Goal: Task Accomplishment & Management: Manage account settings

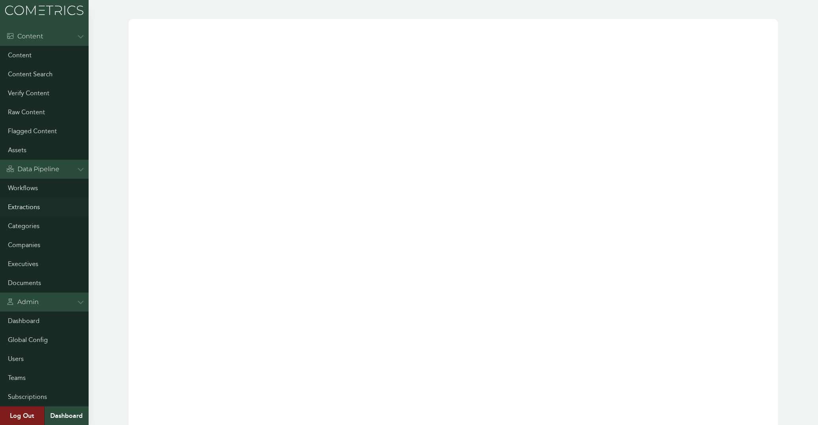
click at [30, 209] on link "Extractions" at bounding box center [44, 207] width 89 height 19
click at [22, 264] on link "Executives" at bounding box center [44, 264] width 89 height 19
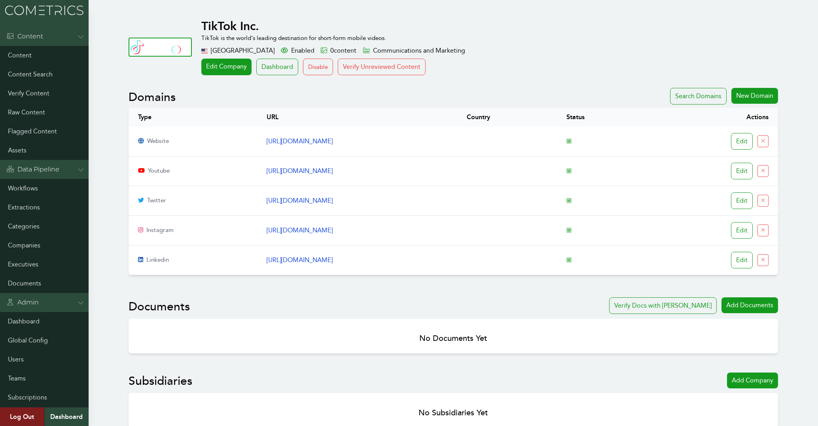
click at [257, 152] on td "https://www.tiktok.com" at bounding box center [357, 142] width 200 height 30
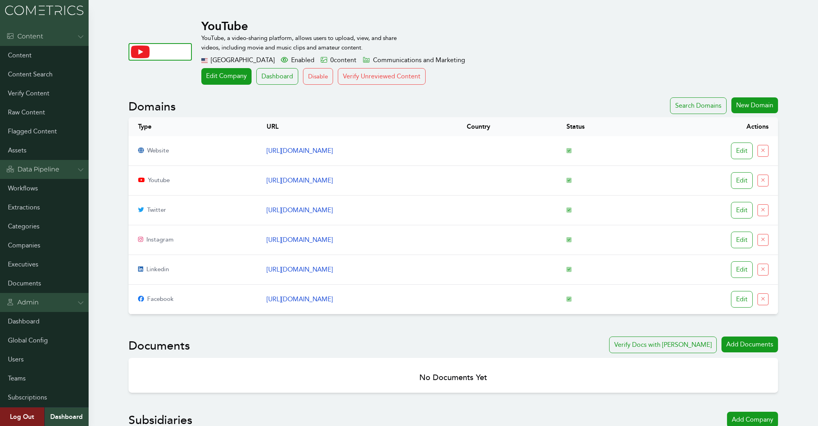
click at [230, 79] on link "Edit Company" at bounding box center [226, 76] width 50 height 17
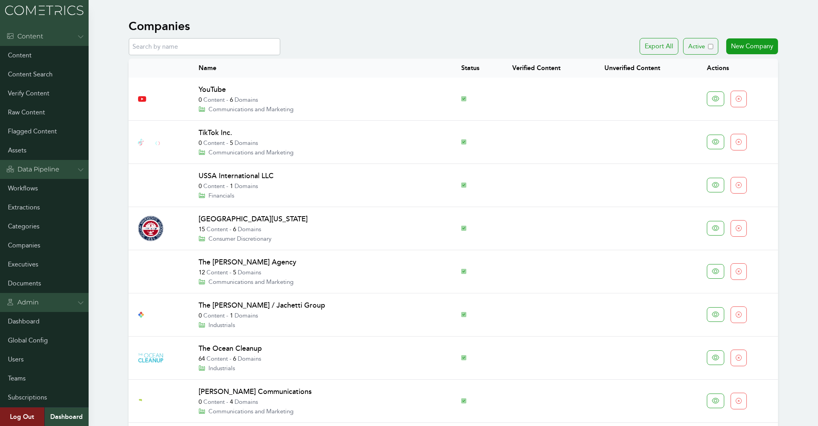
click at [219, 88] on link "YouTube" at bounding box center [212, 89] width 27 height 9
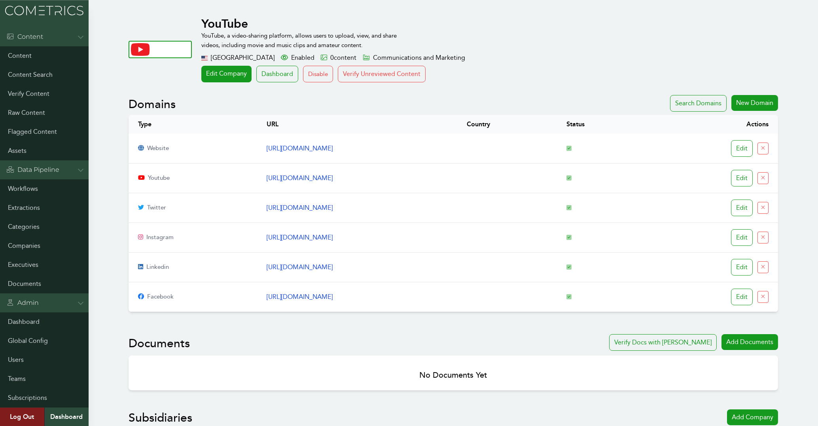
scroll to position [2, 0]
click at [222, 76] on link "Edit Company" at bounding box center [226, 74] width 50 height 17
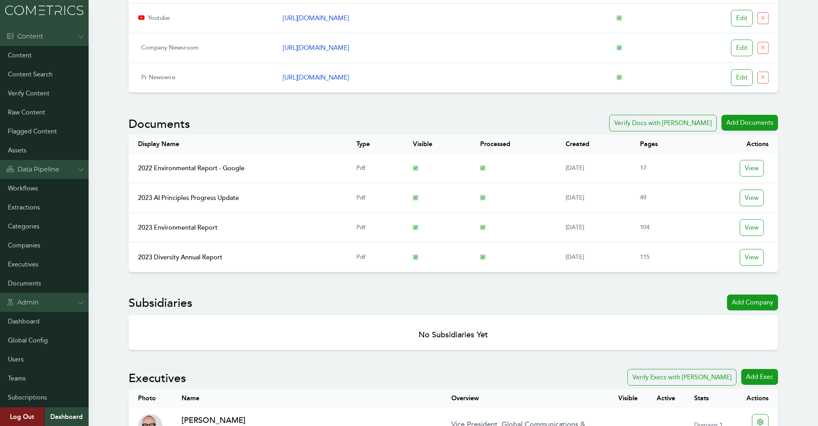
scroll to position [594, 0]
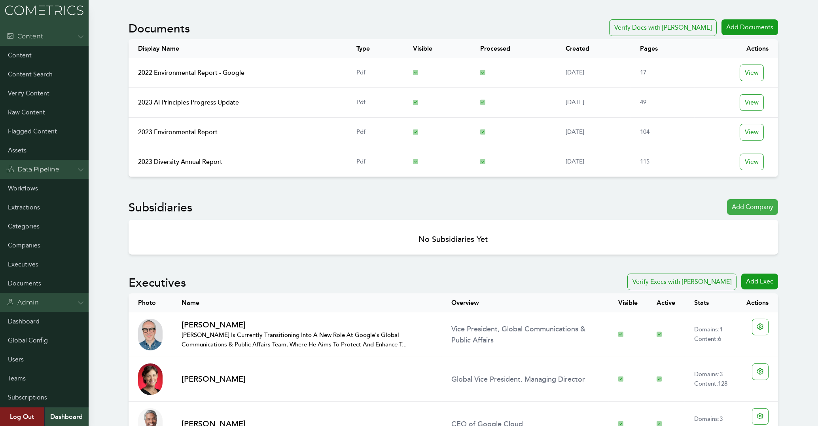
click at [733, 207] on div "Add Company" at bounding box center [752, 207] width 51 height 16
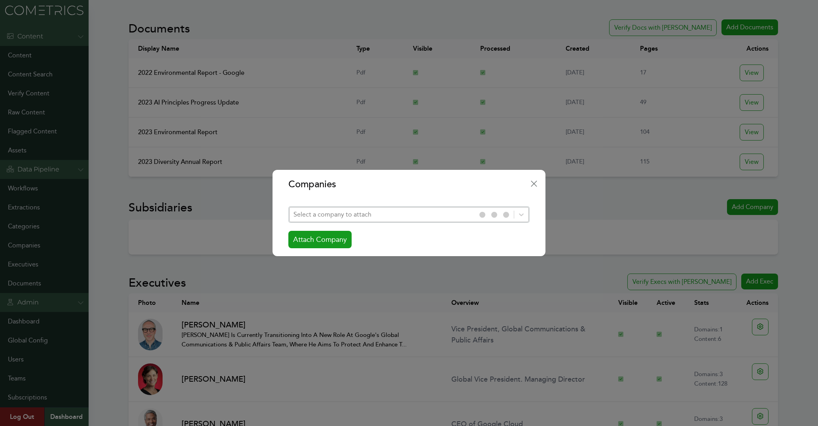
click at [431, 212] on div "Sub Modal" at bounding box center [383, 214] width 178 height 11
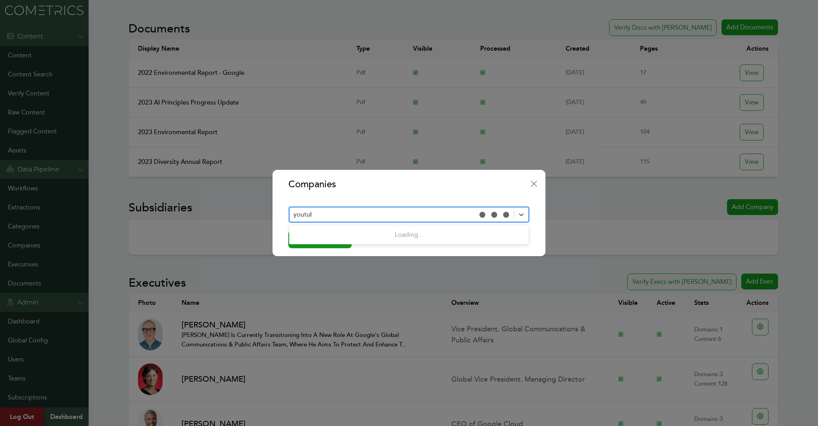
type input "youtube"
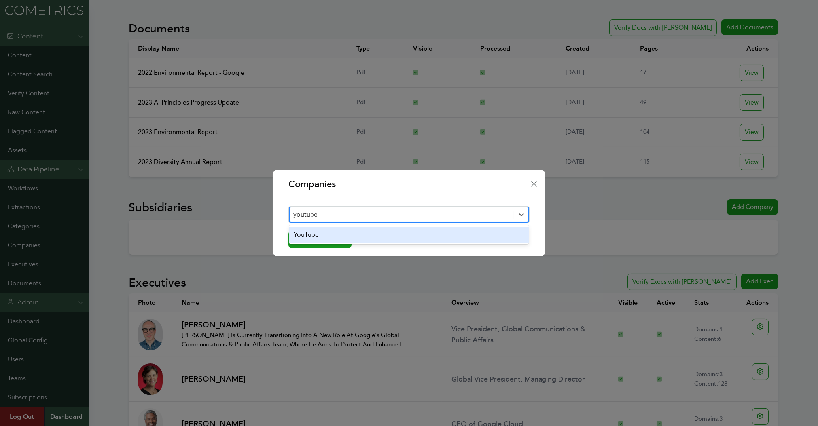
click at [337, 235] on div "YouTube" at bounding box center [408, 235] width 239 height 16
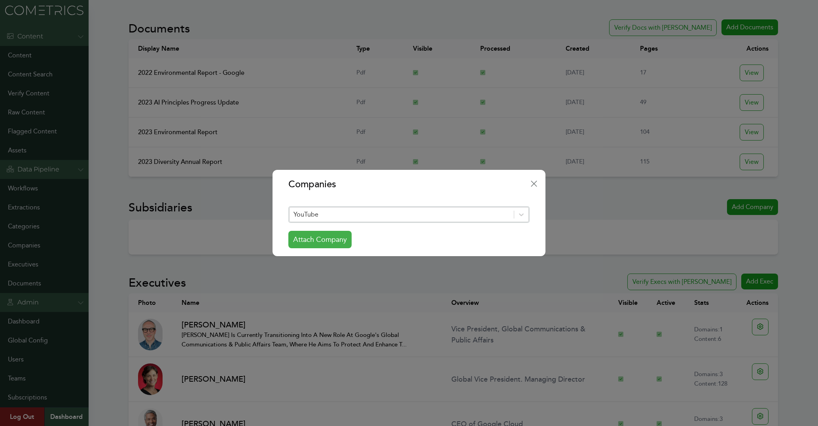
click at [330, 243] on button "Attach Company" at bounding box center [319, 239] width 63 height 17
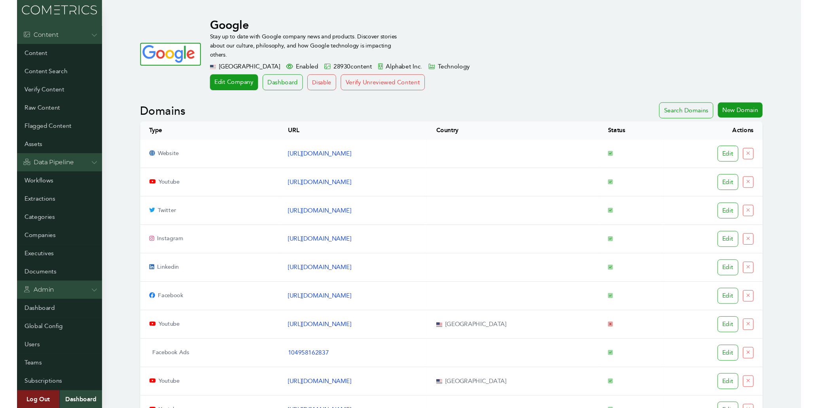
scroll to position [614, 0]
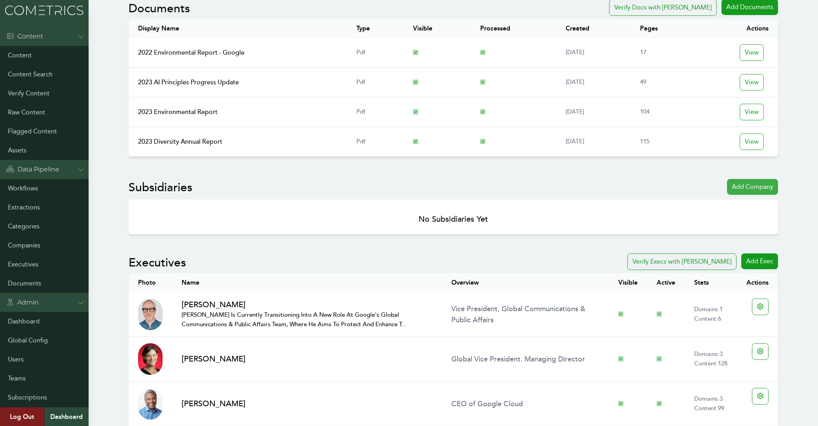
click at [732, 186] on div "Add Company" at bounding box center [752, 187] width 51 height 16
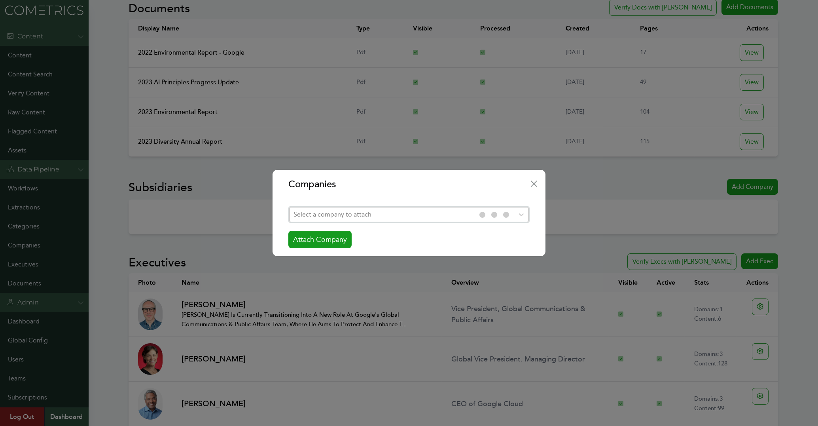
click at [344, 216] on div "Sub Modal" at bounding box center [383, 214] width 178 height 11
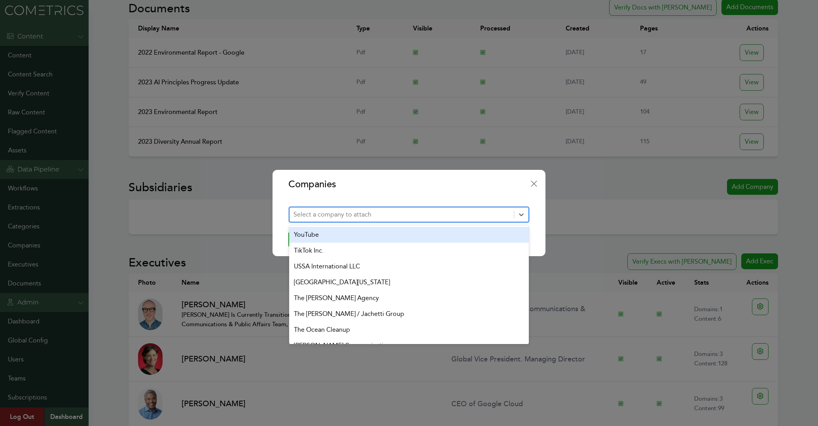
click at [332, 231] on div "YouTube" at bounding box center [408, 235] width 239 height 16
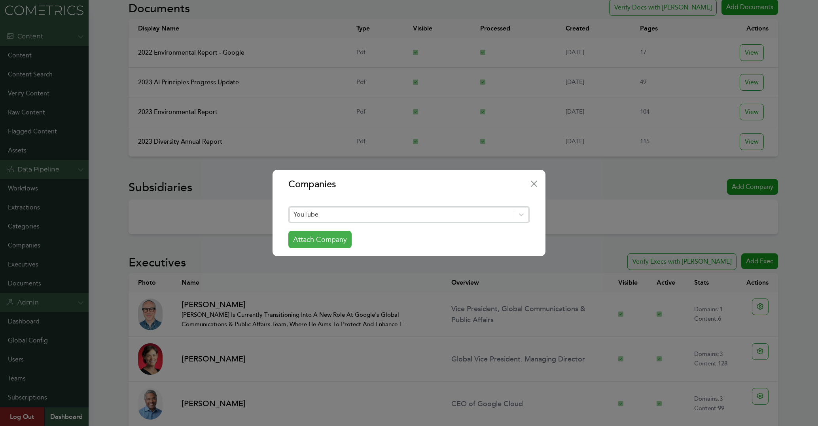
click at [328, 243] on button "Attach Company" at bounding box center [319, 239] width 63 height 17
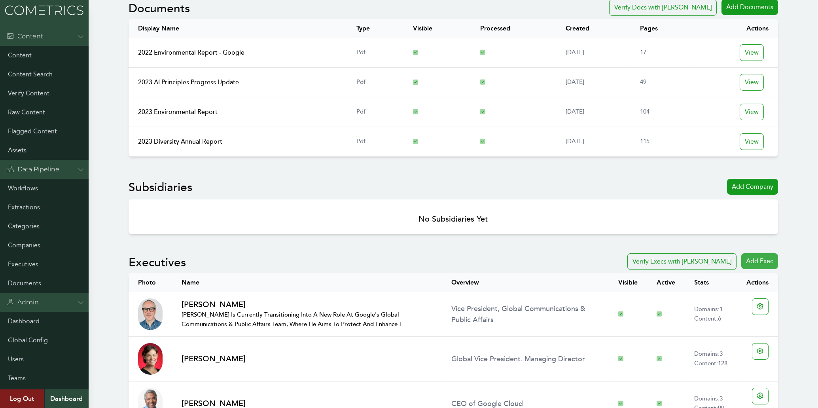
click at [757, 266] on div "Add Exec" at bounding box center [760, 261] width 37 height 16
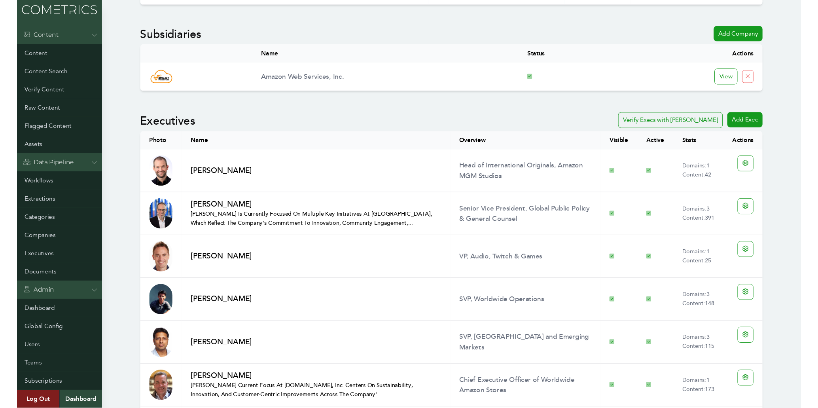
scroll to position [926, 0]
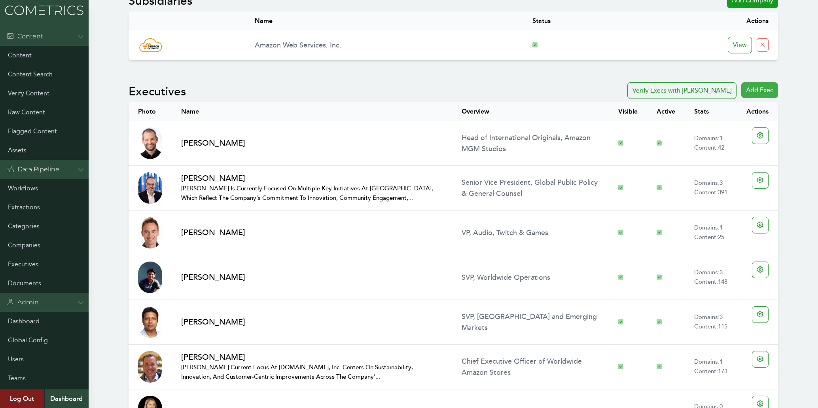
click at [753, 88] on div "Add Exec" at bounding box center [760, 90] width 37 height 16
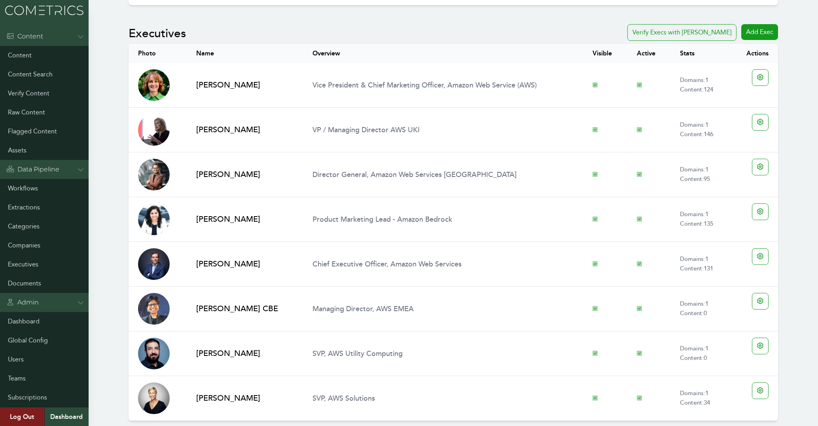
scroll to position [509, 0]
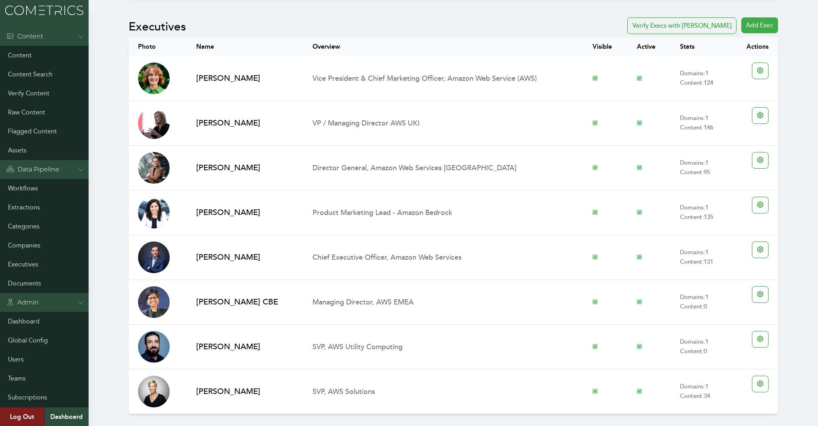
click at [749, 25] on div "Add Exec" at bounding box center [760, 25] width 37 height 16
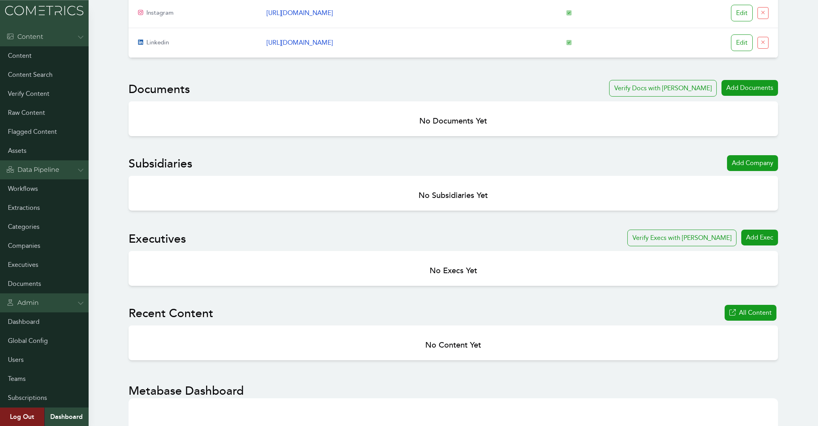
scroll to position [217, 0]
click at [760, 244] on div "Add Exec" at bounding box center [760, 238] width 37 height 16
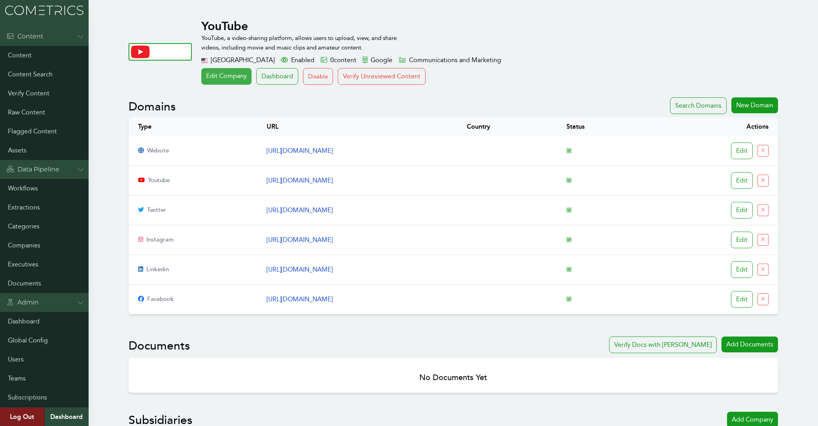
click at [219, 78] on link "Edit Company" at bounding box center [226, 76] width 50 height 17
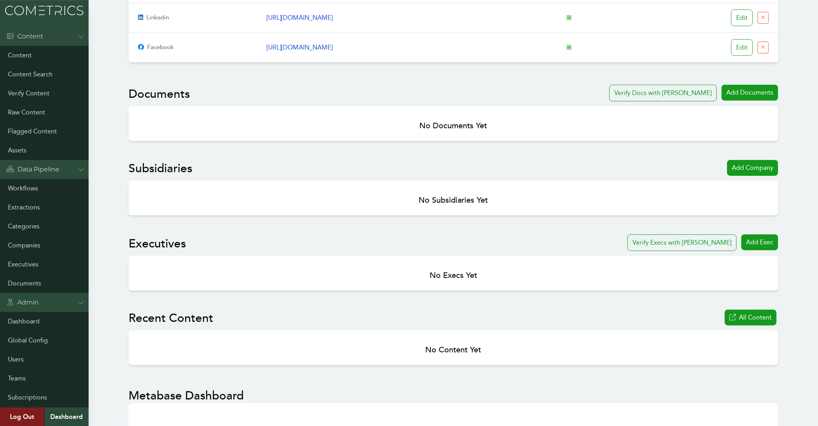
scroll to position [251, 0]
click at [758, 244] on div "Add Exec" at bounding box center [760, 243] width 37 height 16
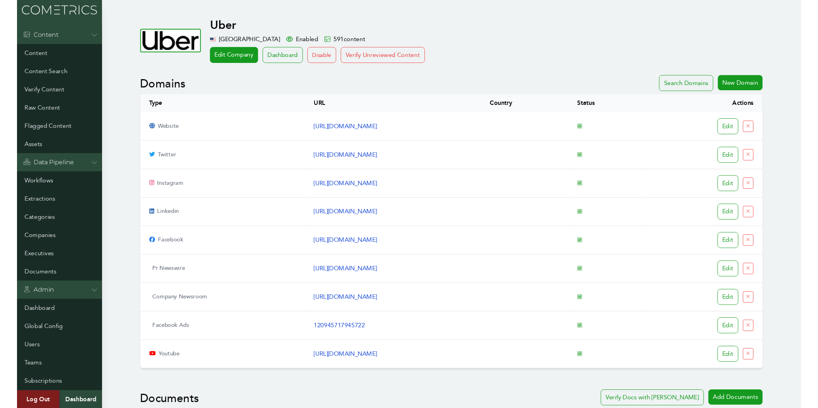
scroll to position [297, 0]
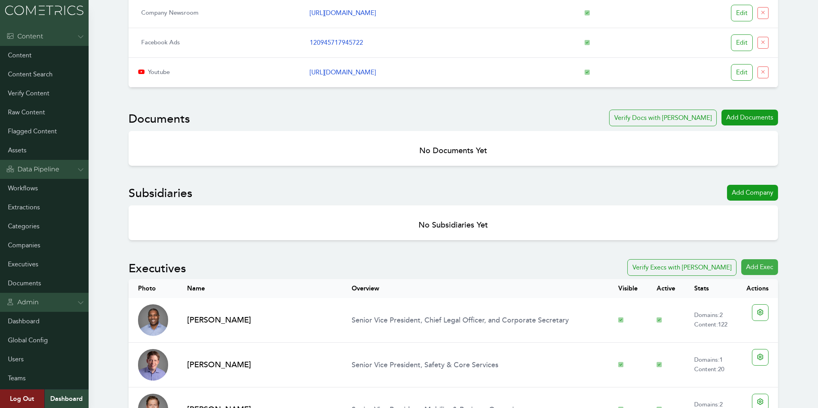
click at [769, 267] on div "Add Exec" at bounding box center [760, 267] width 37 height 16
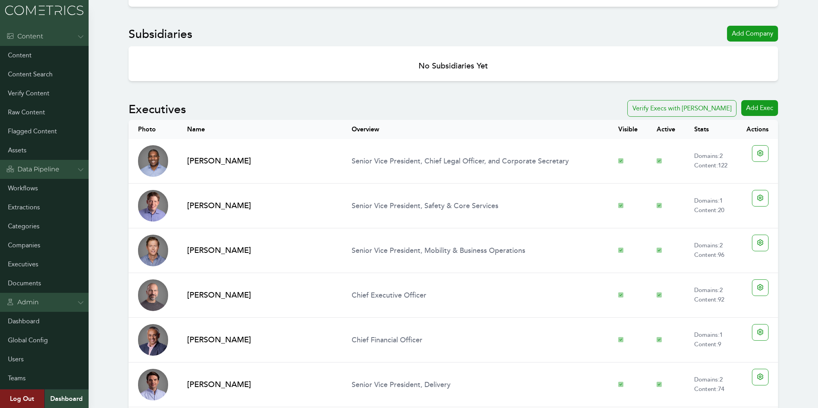
scroll to position [467, 0]
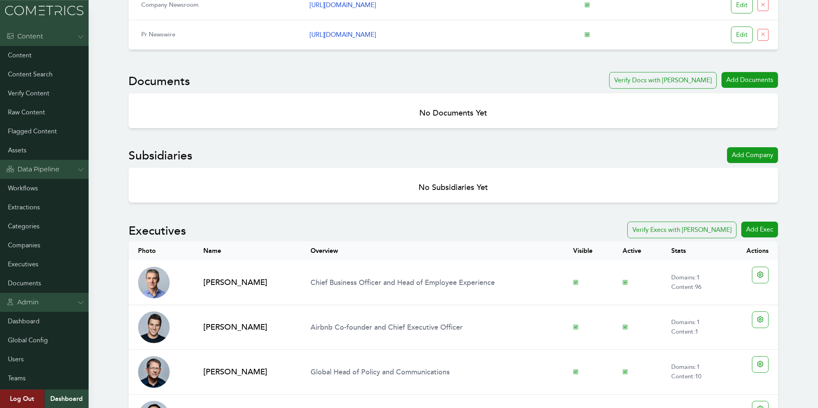
scroll to position [169, 0]
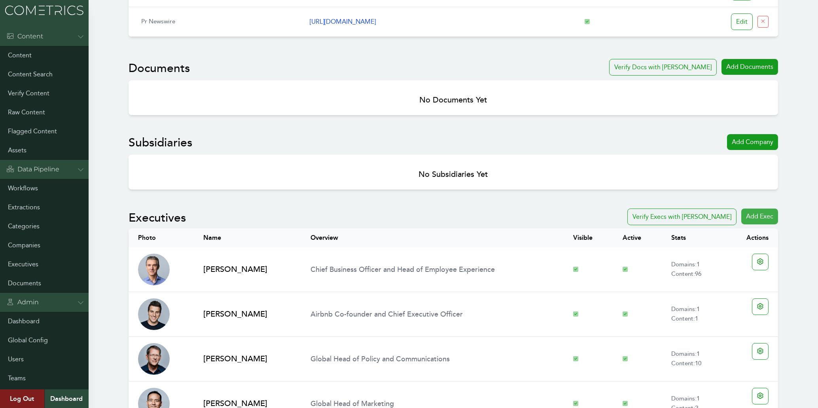
click at [768, 218] on div "Add Exec" at bounding box center [760, 217] width 37 height 16
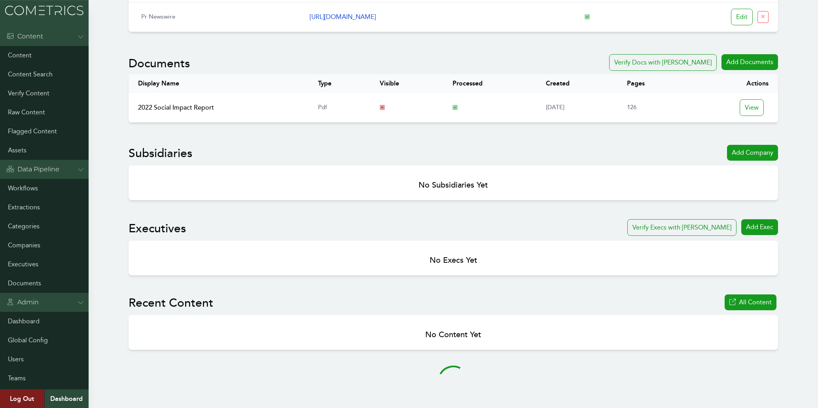
scroll to position [381, 0]
